Goal: Go to known website: Access a specific website the user already knows

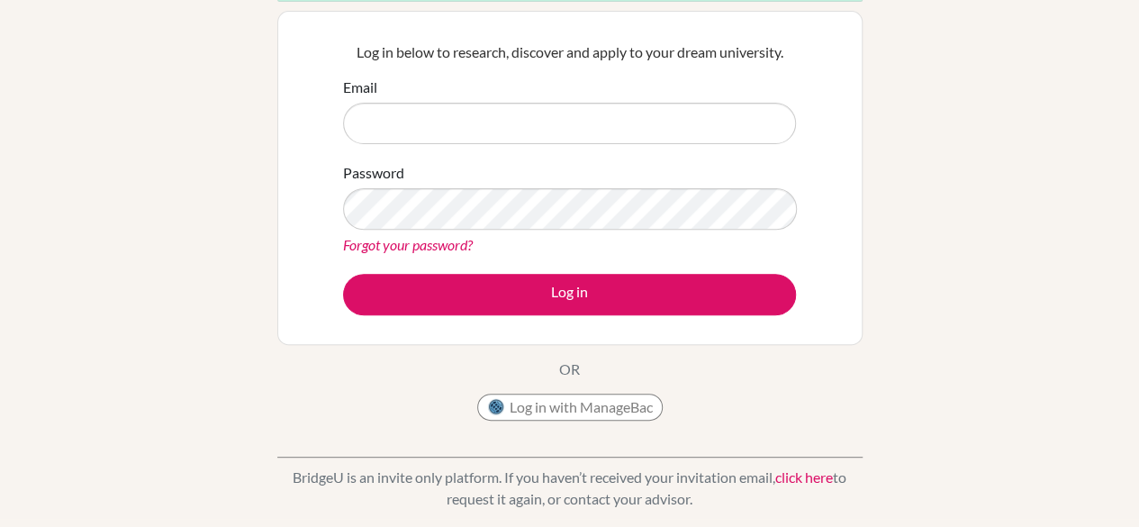
scroll to position [213, 0]
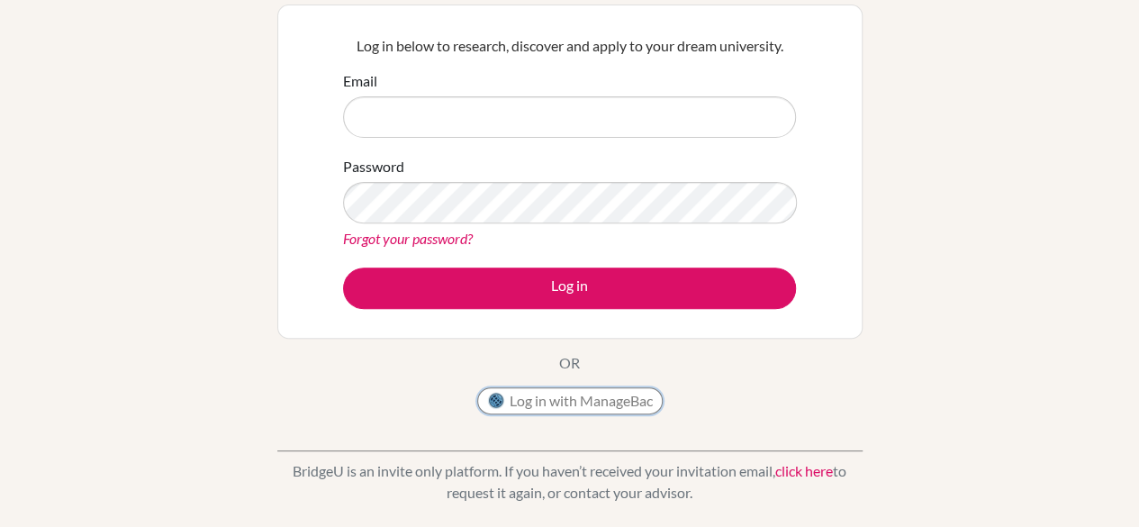
click at [564, 393] on button "Log in with ManageBac" at bounding box center [570, 400] width 186 height 27
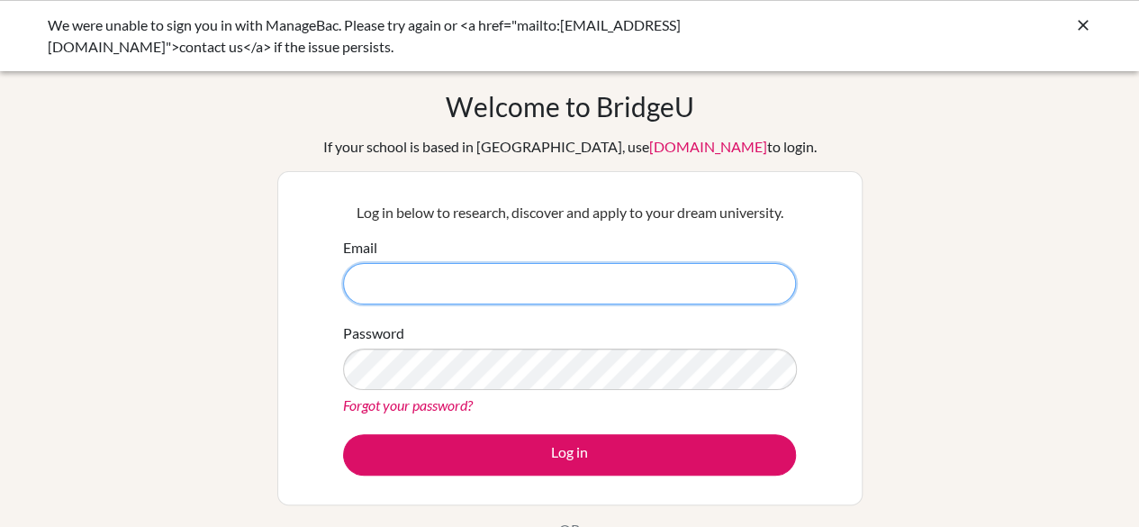
click at [507, 284] on input "Email" at bounding box center [569, 283] width 453 height 41
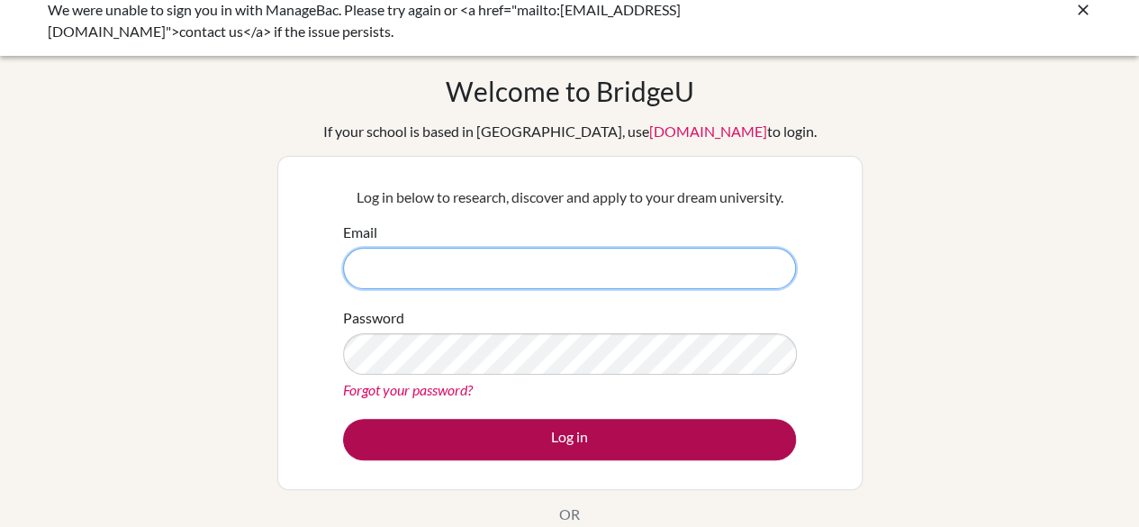
scroll to position [60, 0]
